Goal: Transaction & Acquisition: Subscribe to service/newsletter

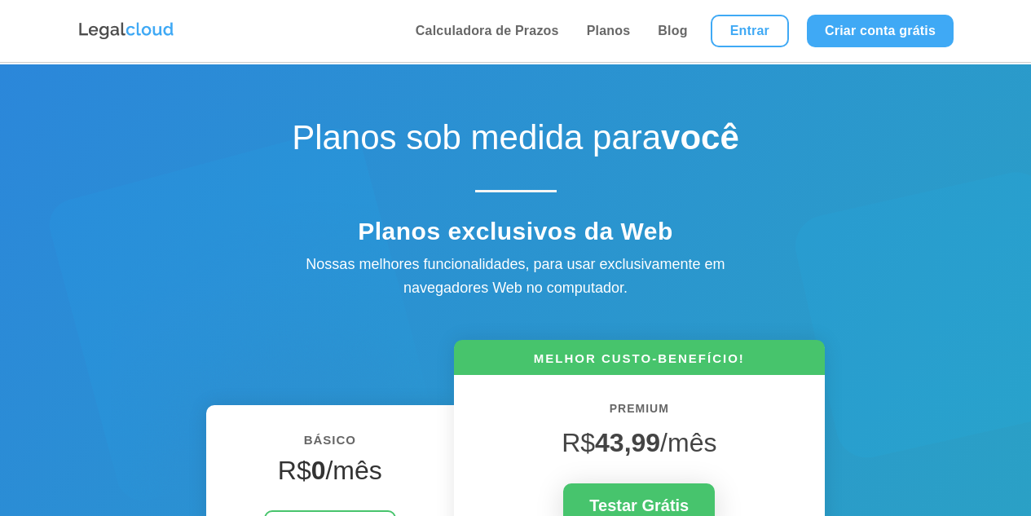
click at [598, 32] on link "Planos" at bounding box center [609, 31] width 54 height 62
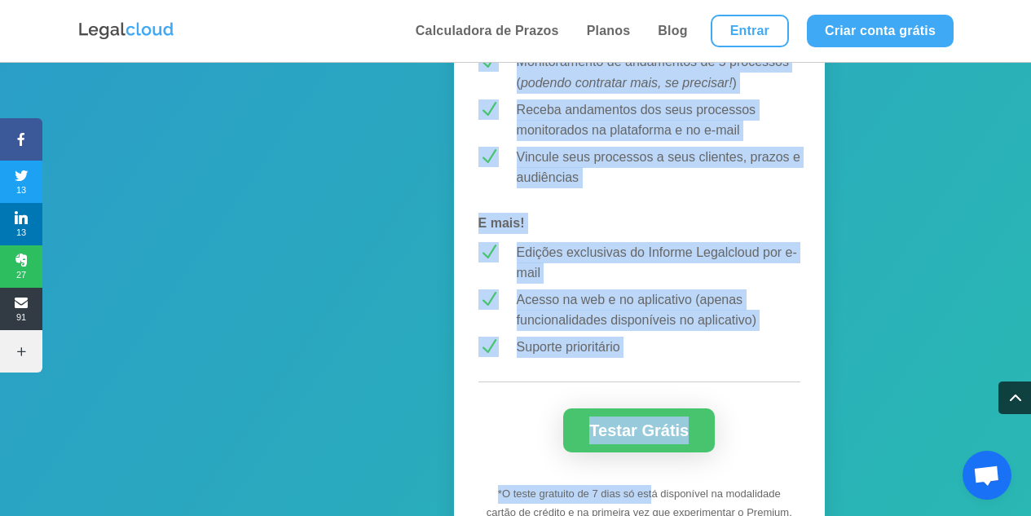
scroll to position [1794, 0]
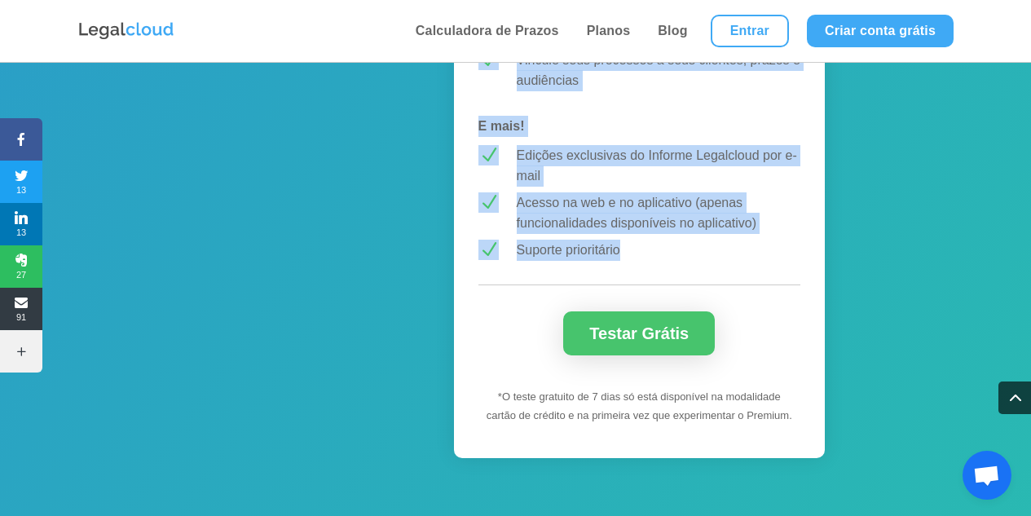
drag, startPoint x: 510, startPoint y: 293, endPoint x: 646, endPoint y: 263, distance: 138.5
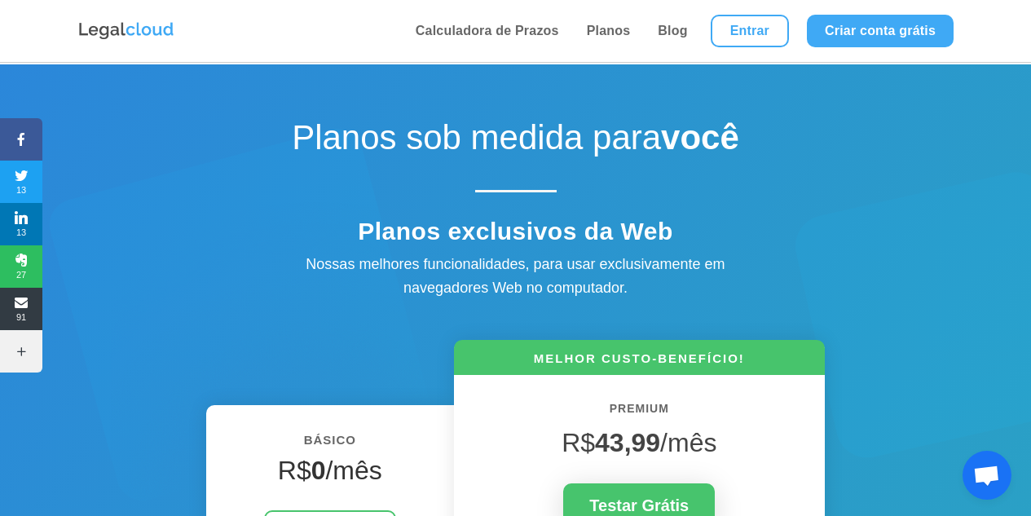
scroll to position [245, 0]
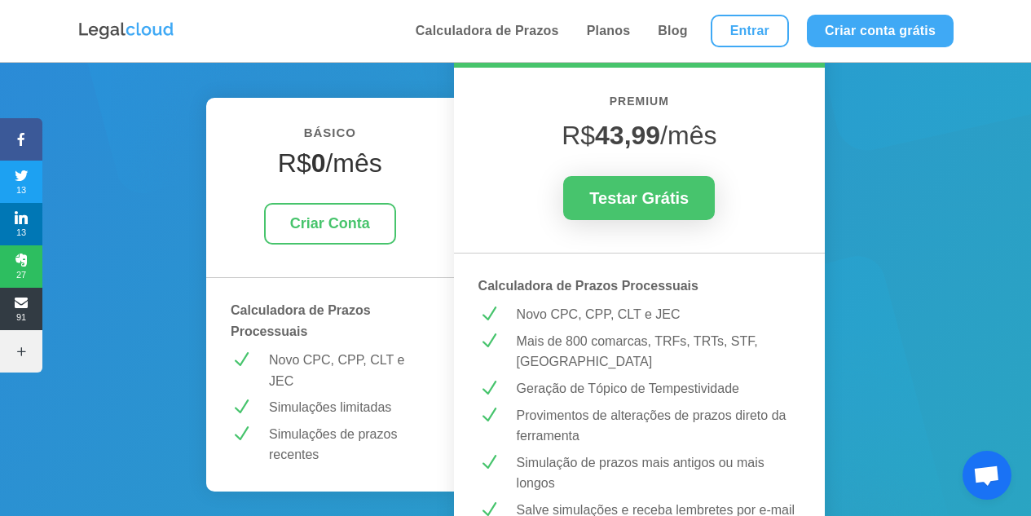
click at [770, 260] on div at bounding box center [639, 262] width 371 height 19
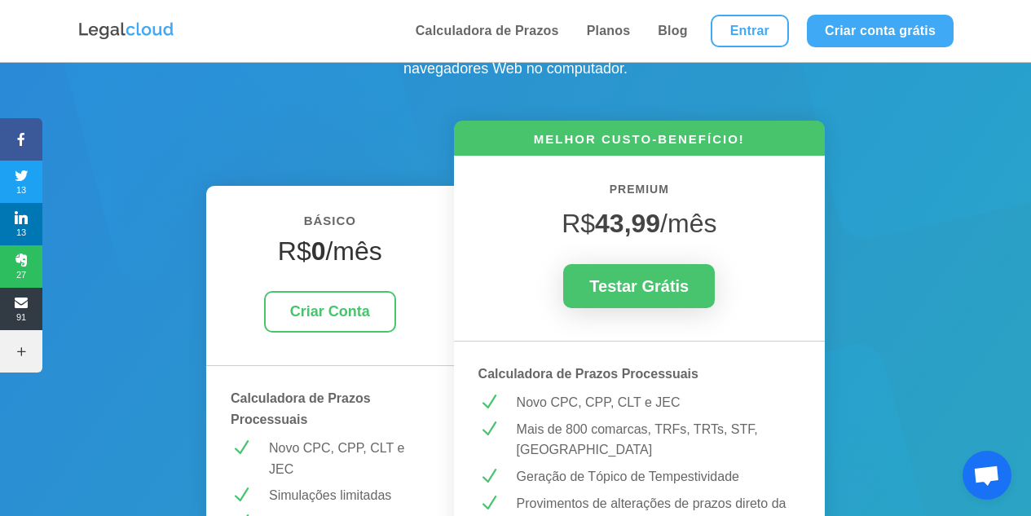
scroll to position [326, 0]
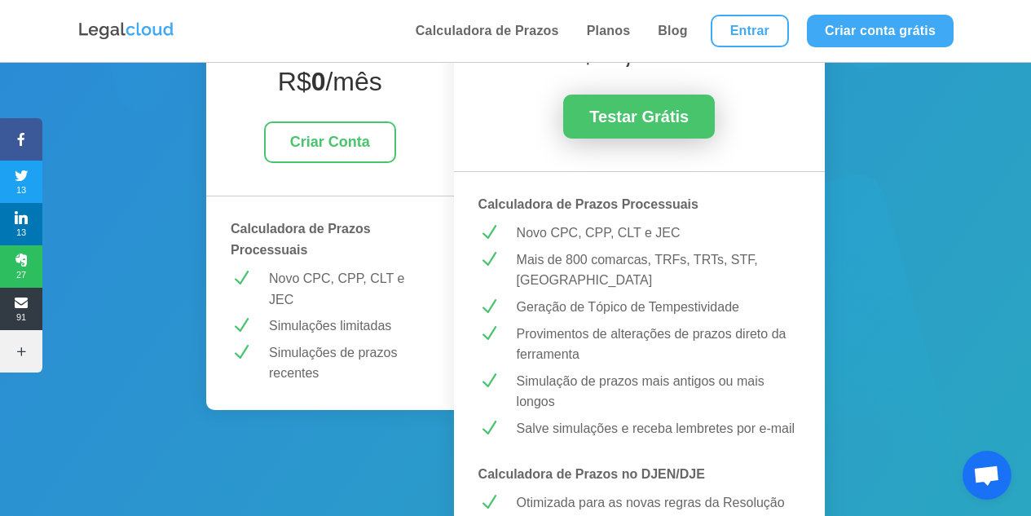
click at [651, 126] on link "Testar Grátis" at bounding box center [639, 117] width 152 height 44
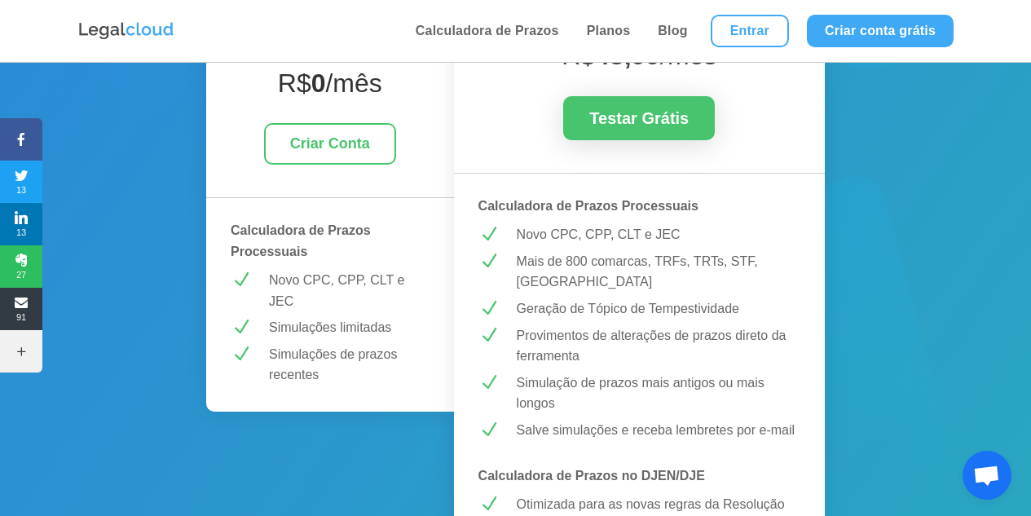
scroll to position [325, 0]
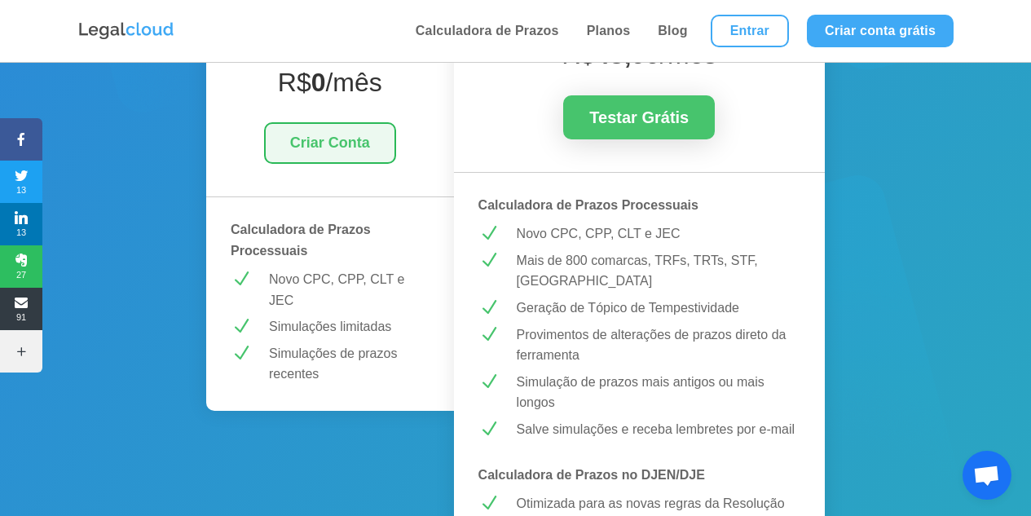
click at [343, 142] on link "Criar Conta" at bounding box center [330, 143] width 132 height 42
